Goal: Information Seeking & Learning: Check status

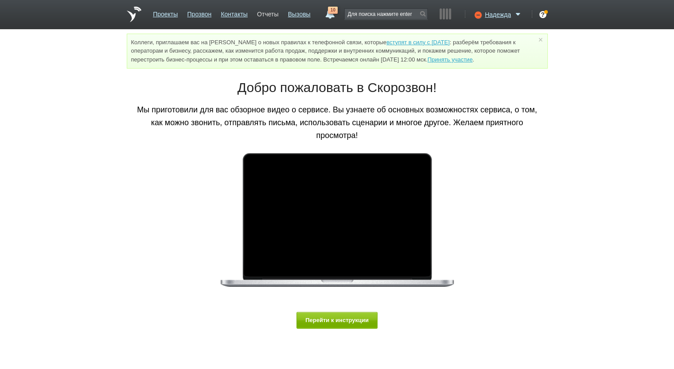
click at [271, 12] on link "Отчеты" at bounding box center [267, 12] width 21 height 13
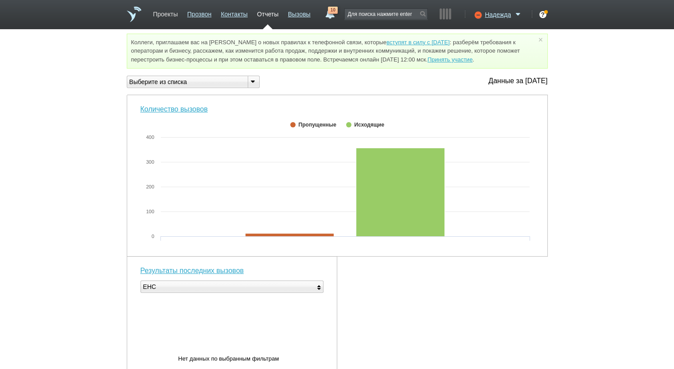
click at [160, 8] on link "Проекты" at bounding box center [165, 12] width 25 height 13
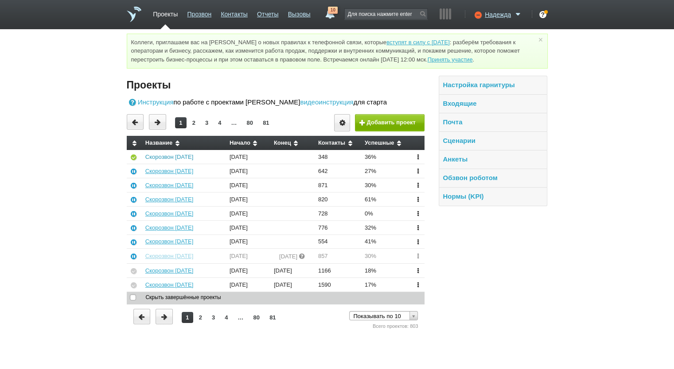
click at [163, 160] on link "Скорозвон [DATE]" at bounding box center [169, 157] width 48 height 7
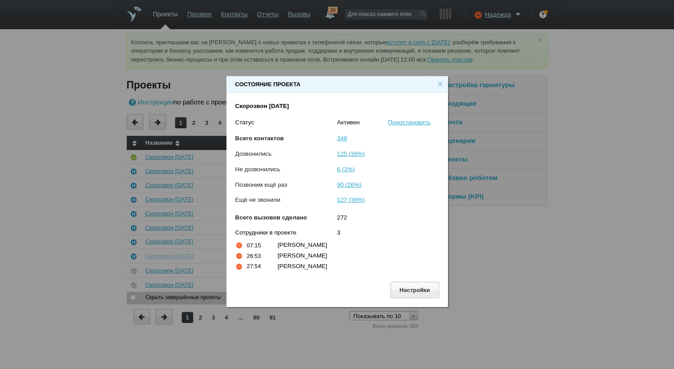
click at [433, 80] on div "×" at bounding box center [440, 84] width 16 height 17
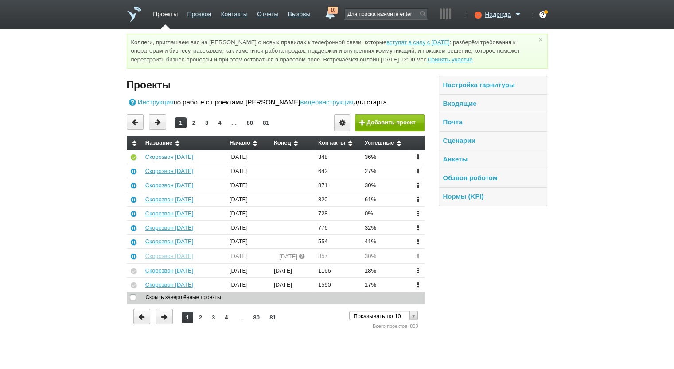
click at [179, 159] on link "Скорозвон [DATE]" at bounding box center [169, 157] width 48 height 7
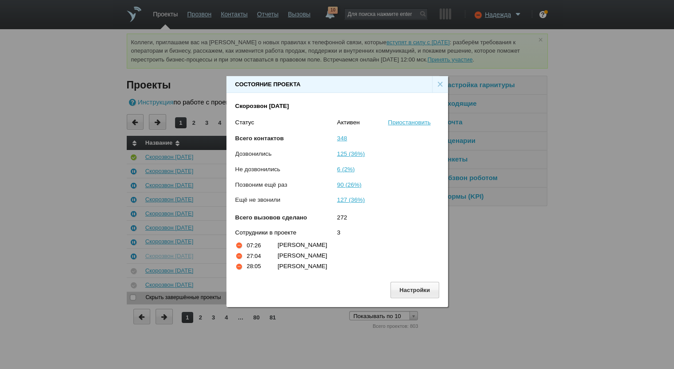
click at [439, 84] on div "×" at bounding box center [440, 84] width 16 height 17
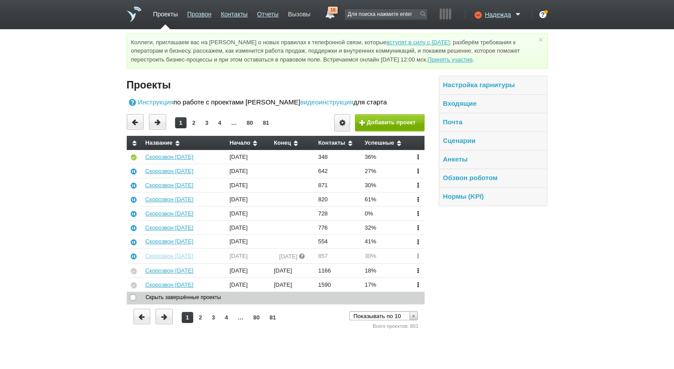
click at [307, 11] on link "Вызовы" at bounding box center [299, 12] width 23 height 13
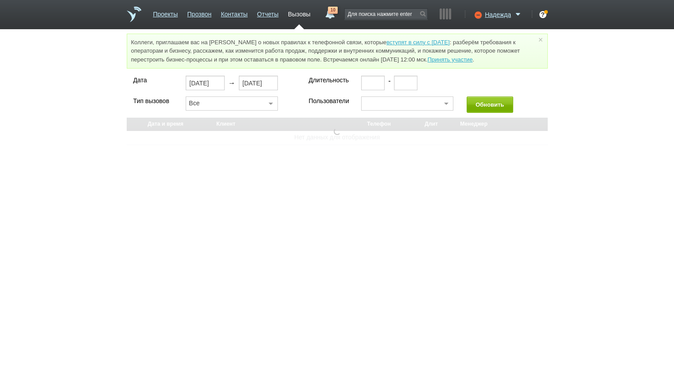
select select "30"
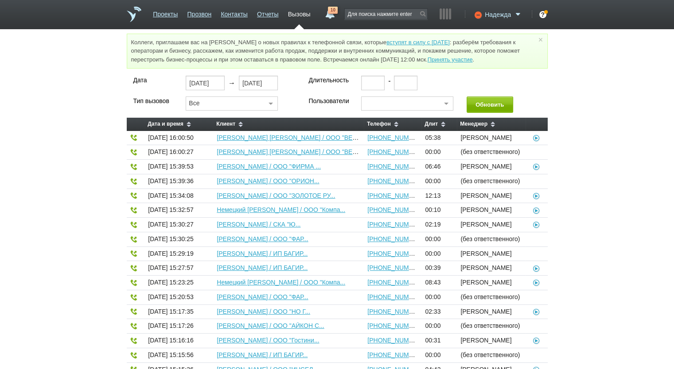
click at [497, 11] on span "Надежда" at bounding box center [497, 14] width 26 height 9
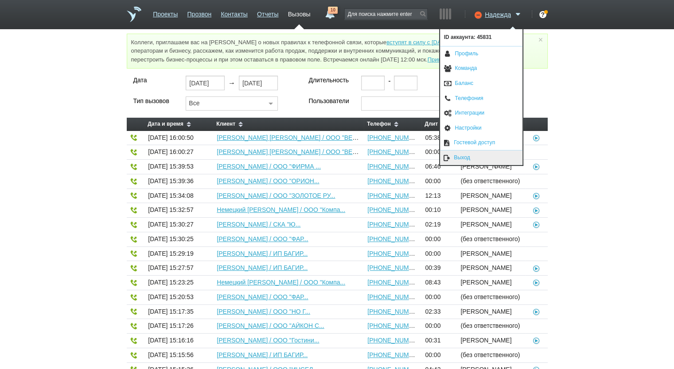
click at [469, 155] on link "Выход" at bounding box center [481, 158] width 82 height 15
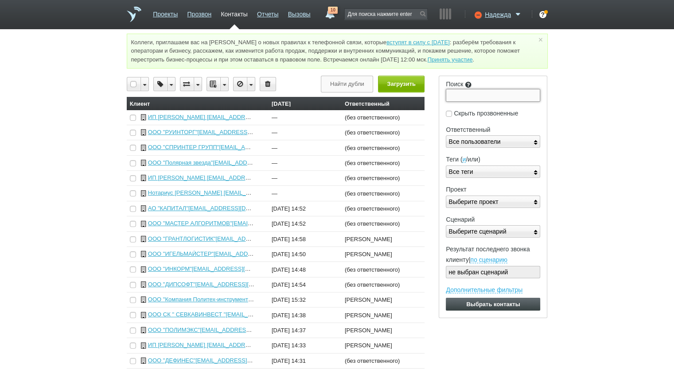
click at [477, 94] on input "Поиск" at bounding box center [492, 95] width 94 height 12
paste input "773271526195"
type input "773271526195"
click at [445, 298] on input "Выбрать контакты" at bounding box center [492, 304] width 94 height 13
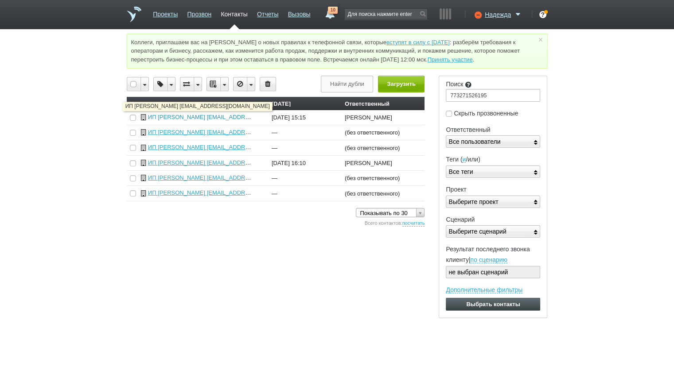
click at [221, 116] on link "ИП [PERSON_NAME] [EMAIL_ADDRESS][DOMAIN_NAME]" at bounding box center [226, 117] width 156 height 7
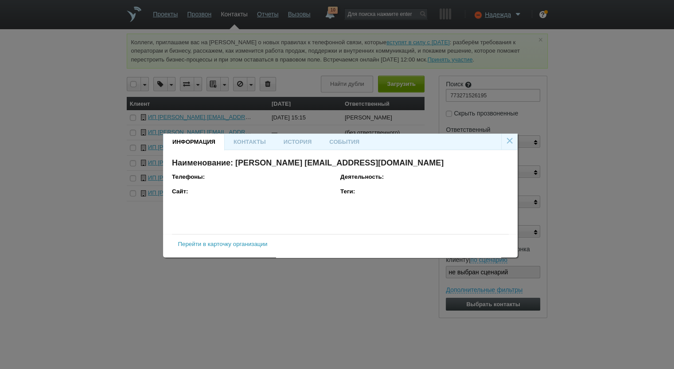
click at [213, 247] on link "Перейти в карточку организации" at bounding box center [222, 244] width 89 height 7
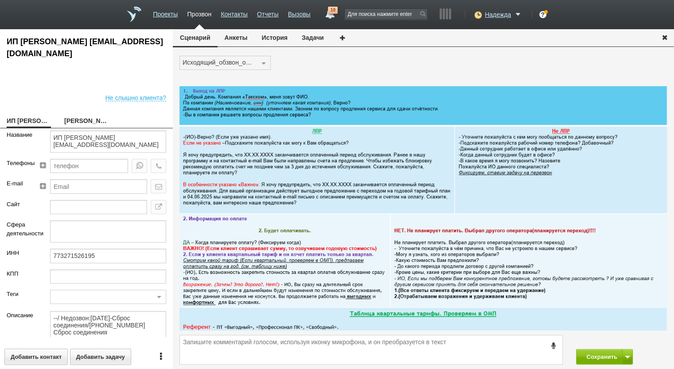
click at [243, 39] on button "Анкеты" at bounding box center [235, 37] width 37 height 17
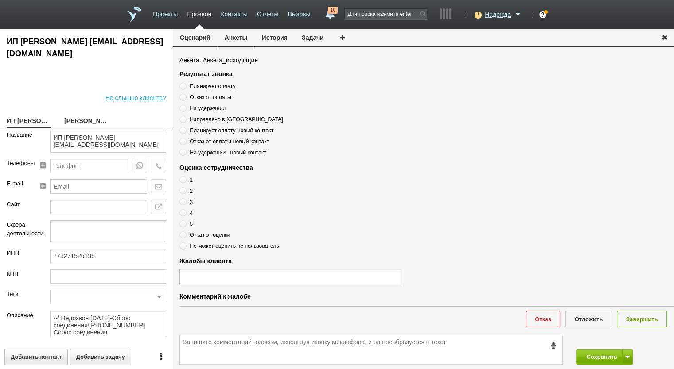
click at [267, 39] on button "История" at bounding box center [275, 37] width 40 height 17
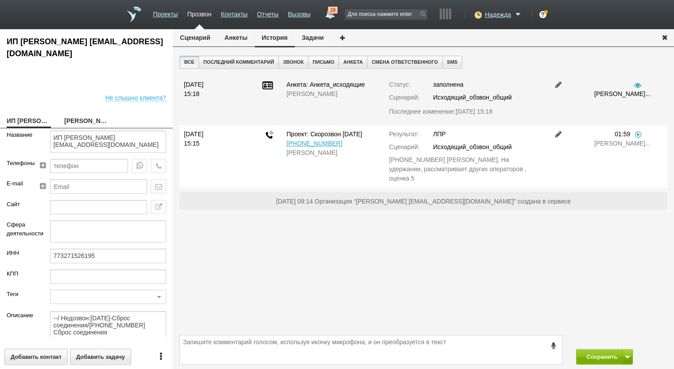
click at [641, 138] on div "01:59 [PERSON_NAME]..." at bounding box center [618, 157] width 62 height 54
click at [638, 135] on link at bounding box center [637, 134] width 9 height 7
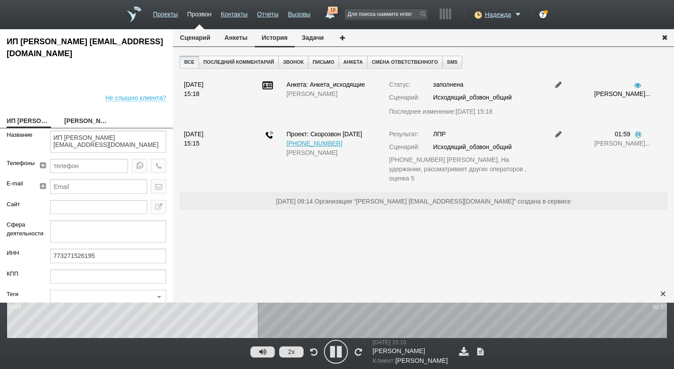
click at [335, 350] on icon at bounding box center [336, 352] width 22 height 22
click at [664, 294] on div "×" at bounding box center [662, 293] width 13 height 13
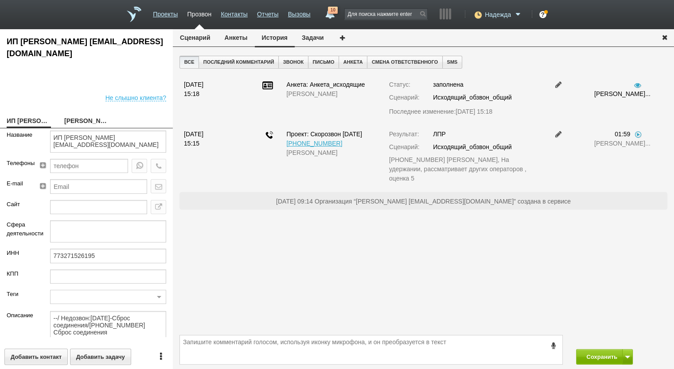
click at [500, 14] on span "Надежда" at bounding box center [497, 14] width 26 height 9
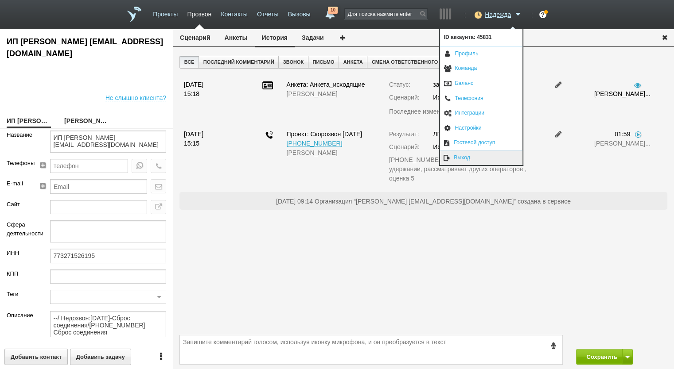
click at [479, 155] on link "Выход" at bounding box center [481, 158] width 82 height 15
